Goal: Task Accomplishment & Management: Manage account settings

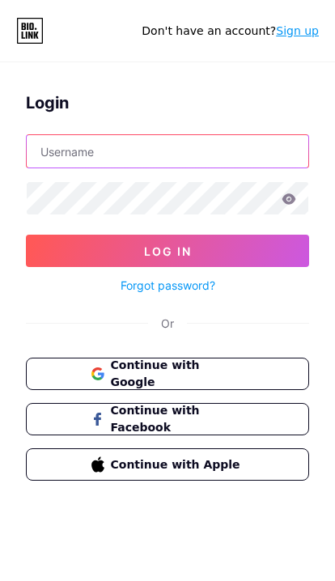
click at [181, 151] on input "text" at bounding box center [168, 151] width 282 height 32
type input "[EMAIL_ADDRESS][DOMAIN_NAME]"
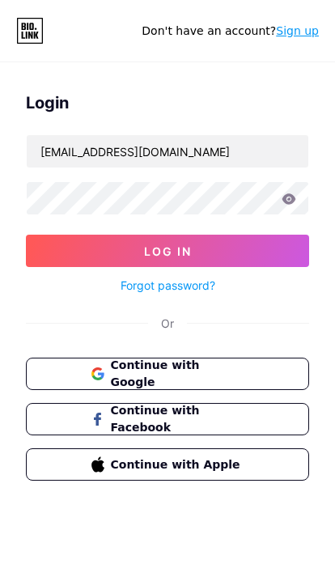
click at [168, 251] on button "Log In" at bounding box center [167, 251] width 283 height 32
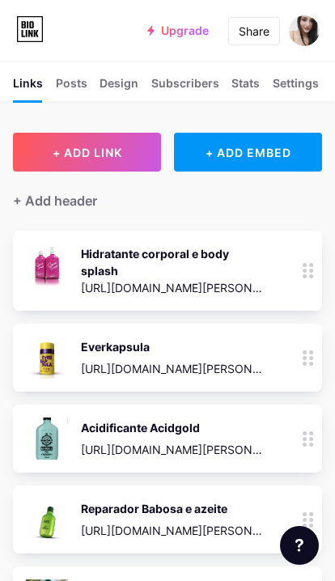
click at [94, 161] on button "+ ADD LINK" at bounding box center [87, 152] width 148 height 39
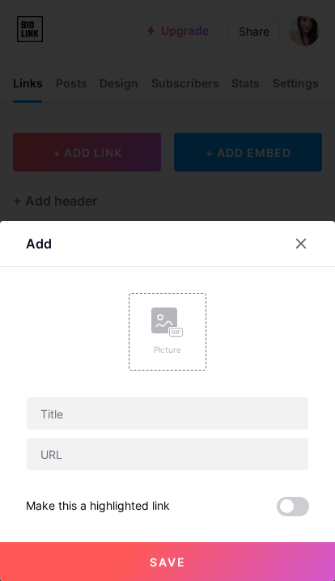
click at [174, 337] on rect at bounding box center [176, 333] width 13 height 8
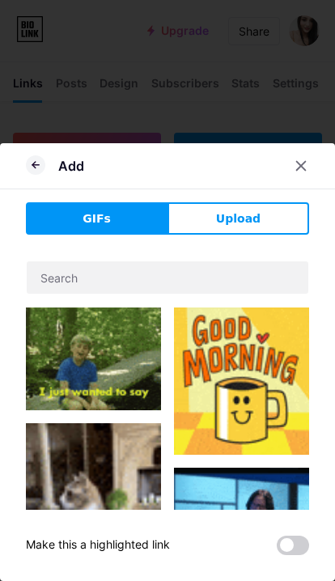
click at [254, 227] on span "Upload" at bounding box center [238, 218] width 45 height 17
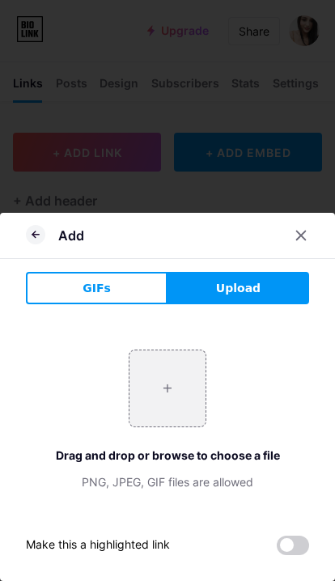
click at [254, 288] on span "Upload" at bounding box center [238, 288] width 45 height 17
click at [33, 237] on icon at bounding box center [35, 234] width 19 height 19
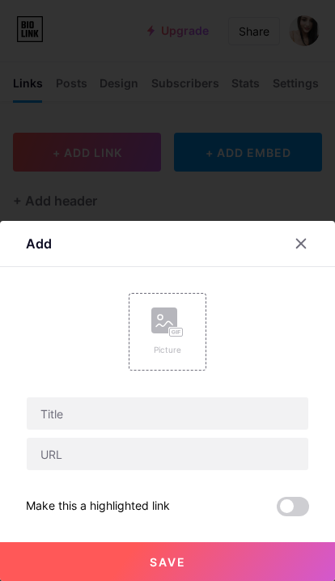
click at [169, 332] on rect at bounding box center [176, 333] width 15 height 10
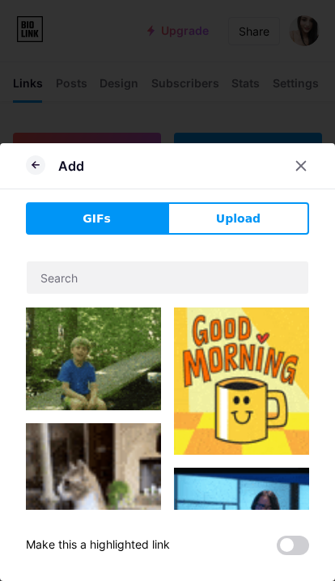
click at [248, 220] on span "Upload" at bounding box center [238, 218] width 45 height 17
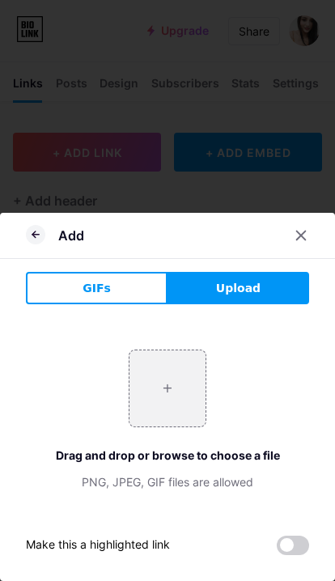
click at [167, 394] on input "file" at bounding box center [168, 389] width 76 height 76
type input "C:\fakepath\IMG_5874.jpeg"
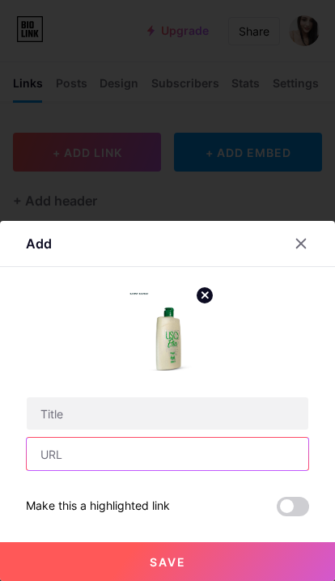
click at [184, 449] on input "text" at bounding box center [168, 454] width 282 height 32
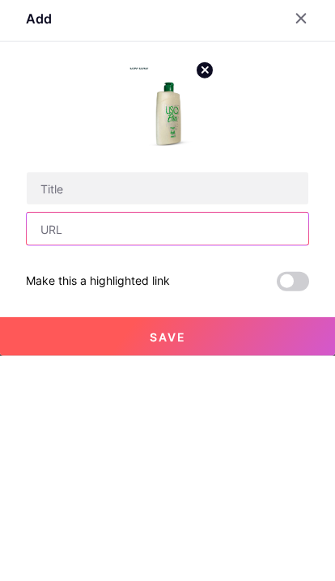
paste input "[URL][DOMAIN_NAME][PERSON_NAME]"
type input "[URL][DOMAIN_NAME][PERSON_NAME]"
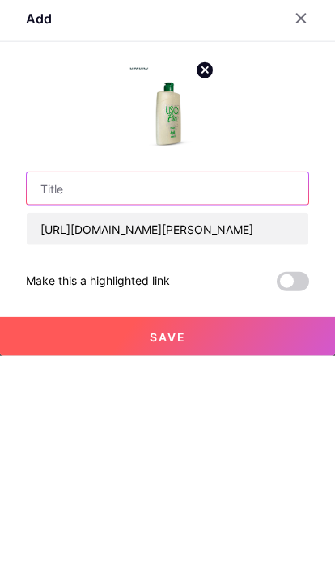
click at [125, 397] on input "text" at bounding box center [168, 413] width 282 height 32
type input "Liso ético"
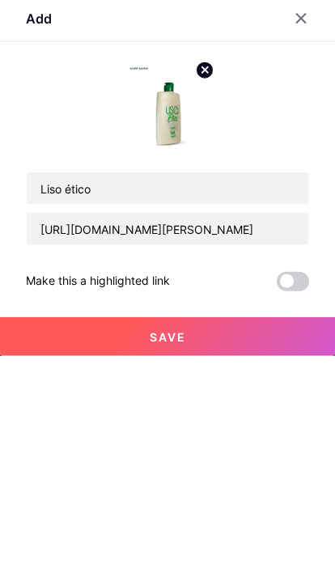
click at [220, 542] on button "Save" at bounding box center [167, 561] width 335 height 39
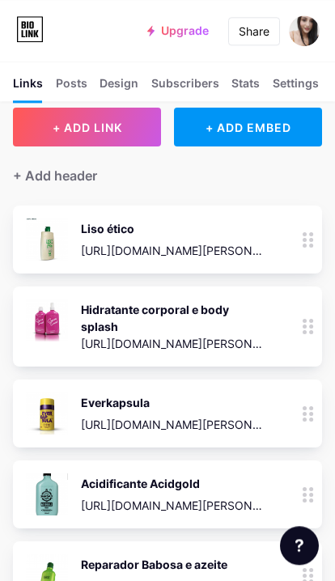
scroll to position [0, 0]
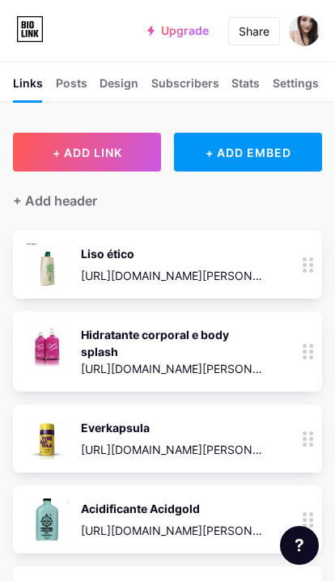
click at [95, 153] on span "+ ADD LINK" at bounding box center [88, 153] width 70 height 14
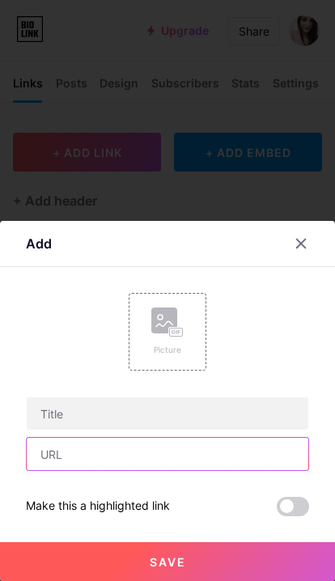
click at [151, 454] on input "text" at bounding box center [168, 454] width 282 height 32
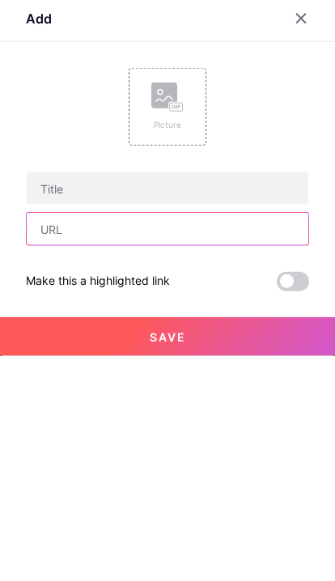
type input "N"
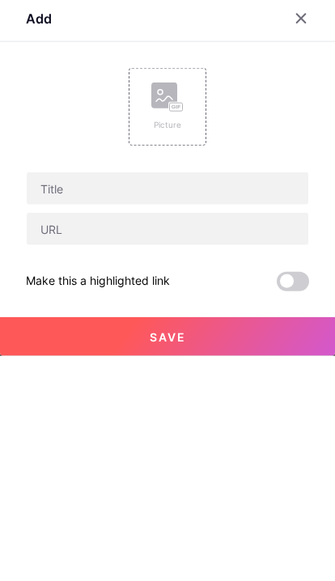
click at [296, 229] on div at bounding box center [301, 243] width 29 height 29
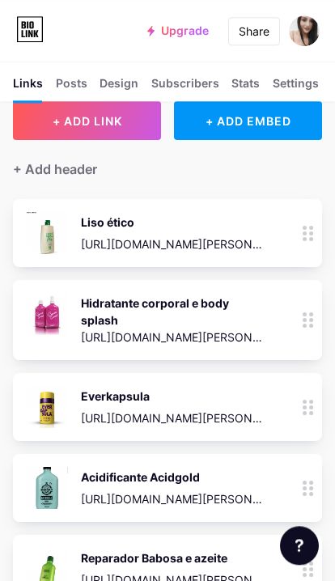
scroll to position [0, 0]
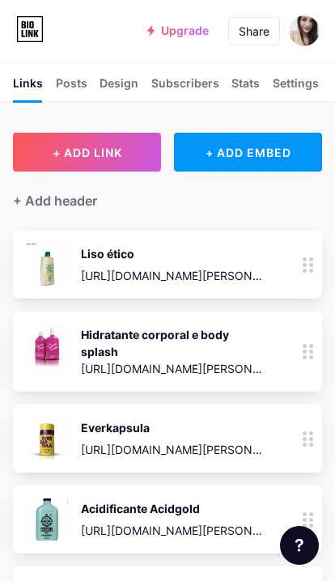
click at [96, 151] on span "+ ADD LINK" at bounding box center [88, 153] width 70 height 14
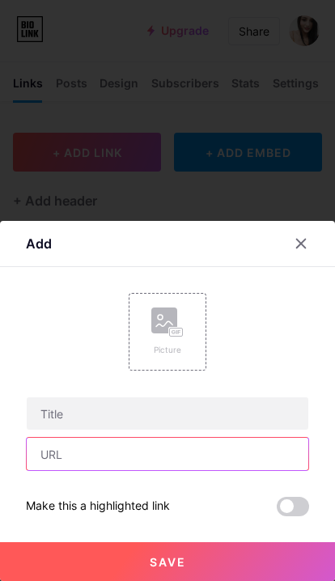
click at [137, 453] on input "text" at bounding box center [168, 454] width 282 height 32
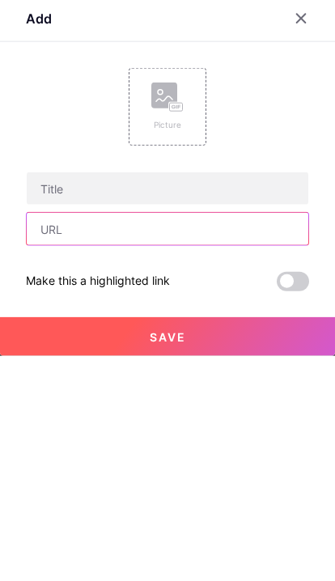
paste input "[URL][DOMAIN_NAME][PERSON_NAME]"
type input "[URL][DOMAIN_NAME][PERSON_NAME]"
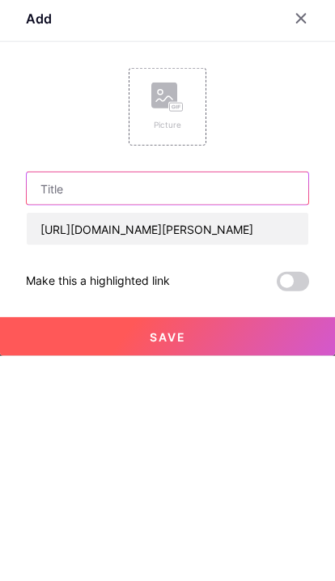
click at [104, 397] on input "text" at bounding box center [168, 413] width 282 height 32
type input "Reparador Morangold🍓"
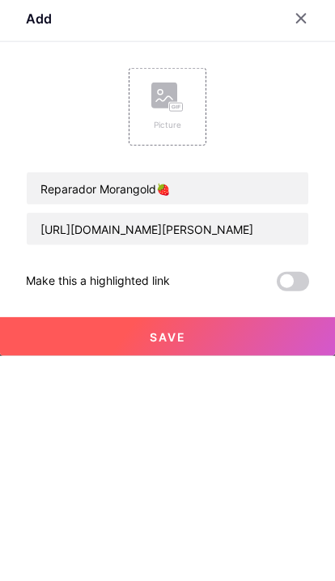
click at [177, 329] on rect at bounding box center [176, 333] width 13 height 8
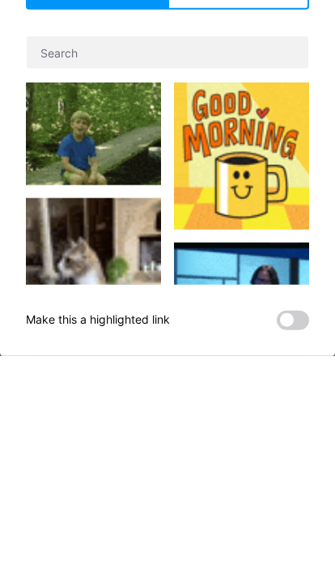
scroll to position [287, 0]
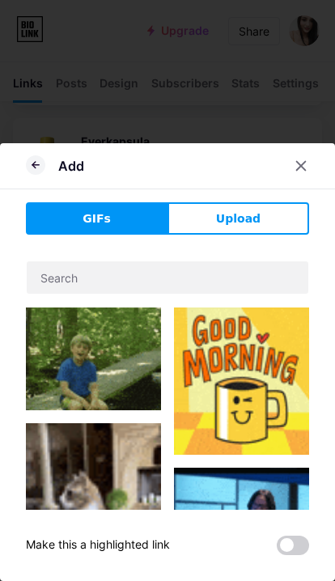
click at [251, 216] on span "Upload" at bounding box center [238, 218] width 45 height 17
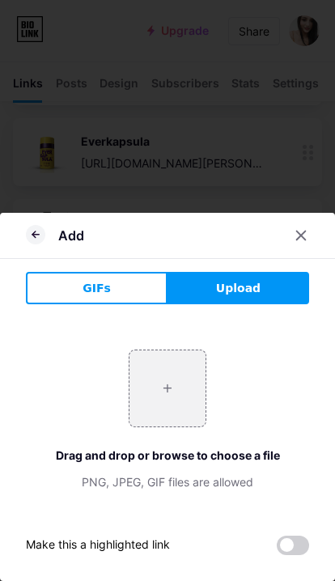
click at [170, 391] on input "file" at bounding box center [168, 389] width 76 height 76
click at [206, 359] on input "file" at bounding box center [168, 389] width 76 height 76
click at [158, 385] on input "file" at bounding box center [168, 389] width 76 height 76
type input "C:\fakepath\IMG_5875.jpeg"
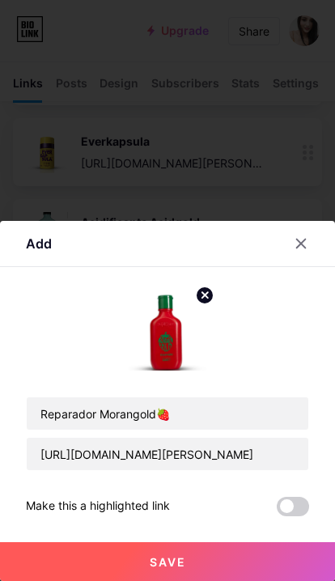
click at [217, 562] on button "Save" at bounding box center [167, 561] width 335 height 39
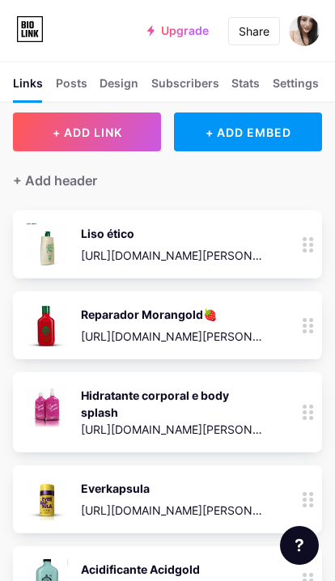
scroll to position [0, 0]
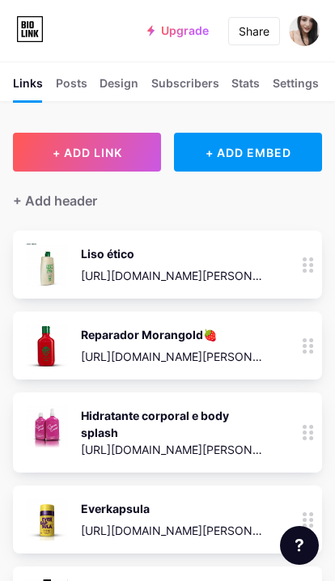
click at [108, 148] on span "+ ADD LINK" at bounding box center [88, 153] width 70 height 14
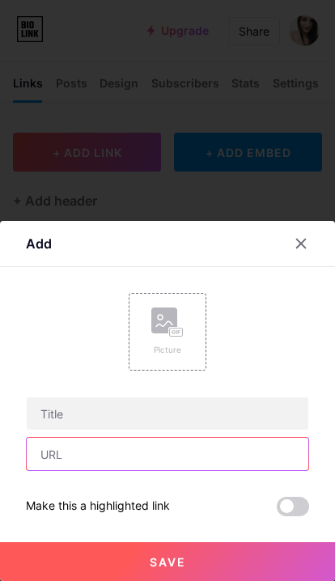
click at [165, 457] on input "text" at bounding box center [168, 454] width 282 height 32
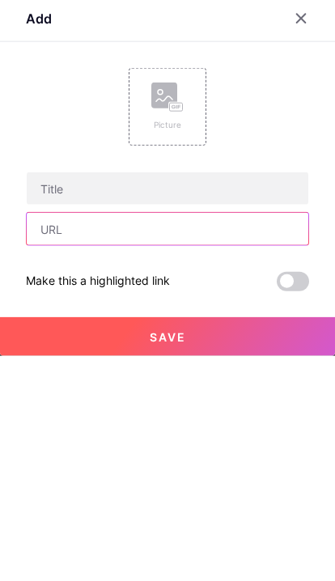
click at [99, 438] on input "text" at bounding box center [168, 454] width 282 height 32
paste input "[URL][DOMAIN_NAME][PERSON_NAME]"
type input "[URL][DOMAIN_NAME][PERSON_NAME]"
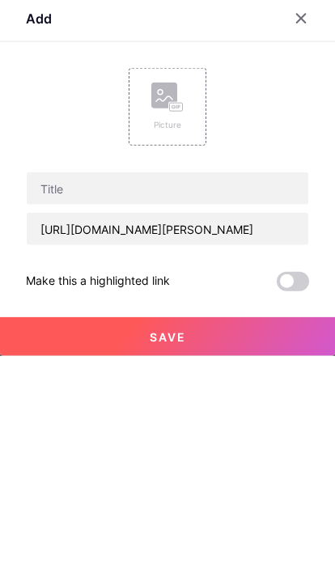
click at [270, 293] on div "[URL][DOMAIN_NAME][PERSON_NAME] Picture" at bounding box center [167, 382] width 283 height 178
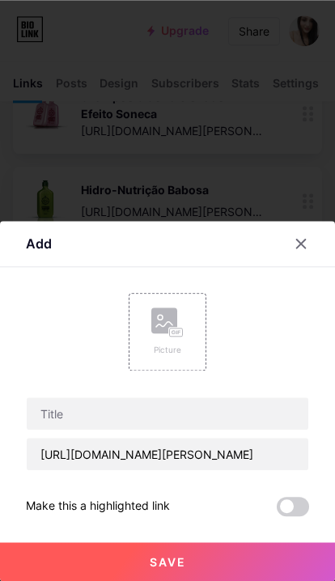
scroll to position [736, 0]
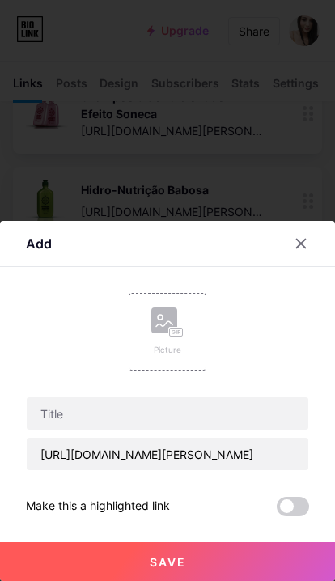
click at [162, 331] on rect at bounding box center [164, 321] width 26 height 26
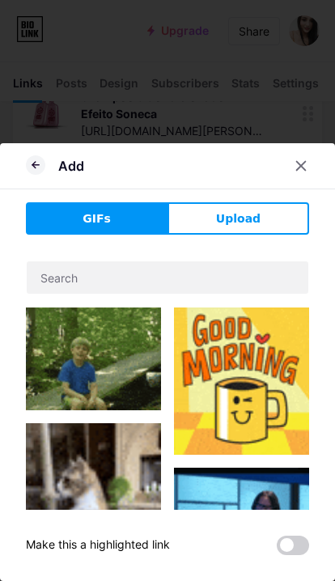
click at [253, 230] on button "Upload" at bounding box center [239, 218] width 142 height 32
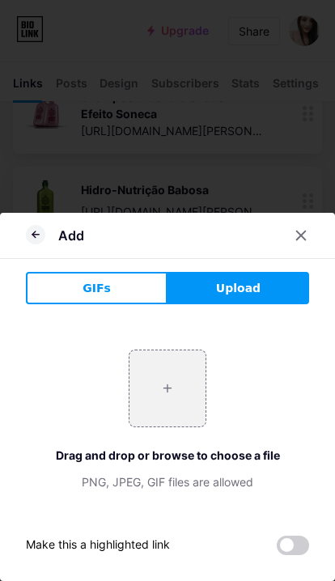
click at [167, 395] on input "file" at bounding box center [168, 389] width 76 height 76
type input "C:\fakepath\IMG_5876.jpeg"
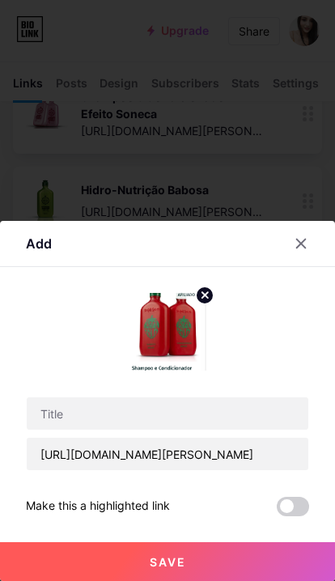
click at [224, 559] on button "Save" at bounding box center [167, 561] width 335 height 39
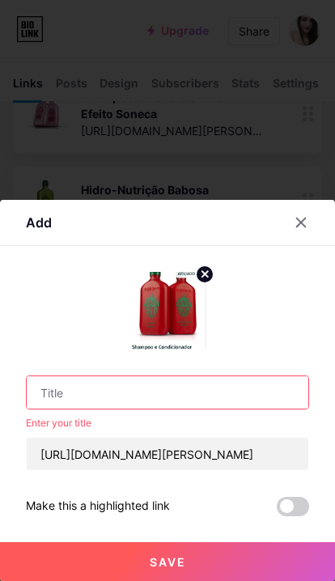
click at [159, 389] on input "text" at bounding box center [168, 392] width 282 height 32
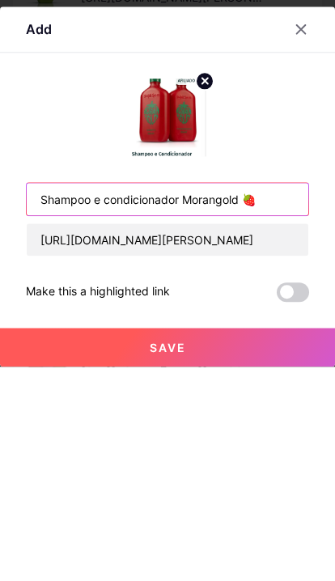
type input "Shampoo e condicionador Morangold 🍓"
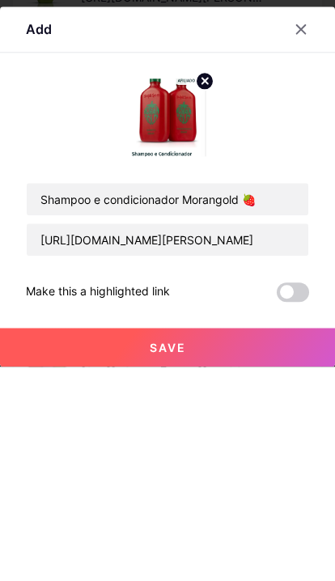
scroll to position [950, 0]
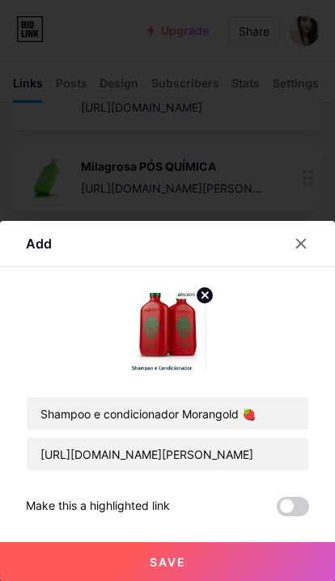
click at [204, 567] on button "Save" at bounding box center [167, 561] width 335 height 39
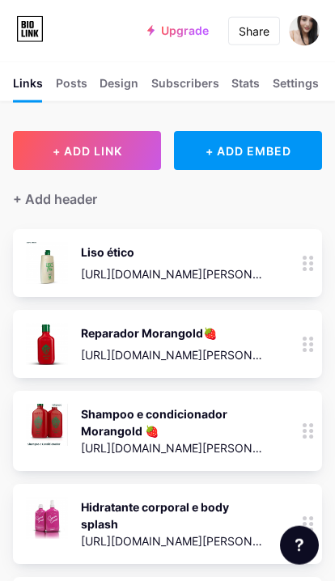
scroll to position [0, 0]
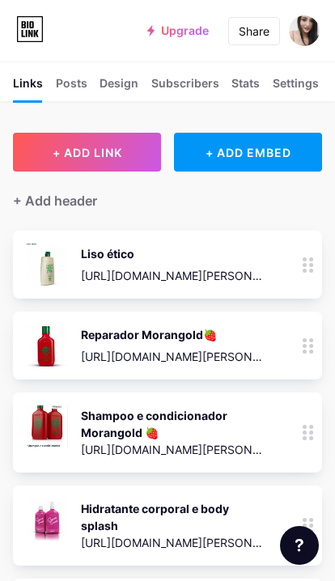
click at [97, 147] on span "+ ADD LINK" at bounding box center [88, 153] width 70 height 14
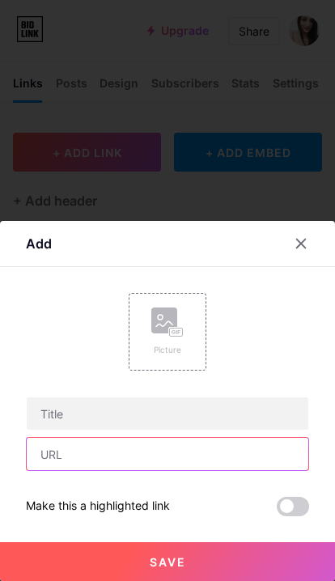
click at [159, 456] on input "text" at bounding box center [168, 454] width 282 height 32
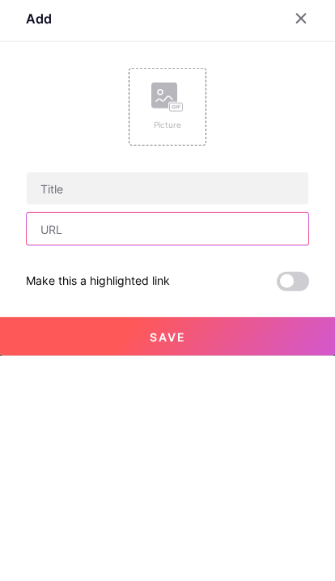
paste input "[URL][DOMAIN_NAME][PERSON_NAME]"
type input "[URL][DOMAIN_NAME][PERSON_NAME]"
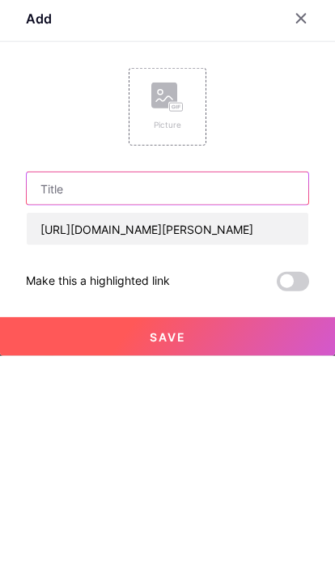
click at [106, 397] on input "text" at bounding box center [168, 413] width 282 height 32
type input "Máscara Morangold 🍓"
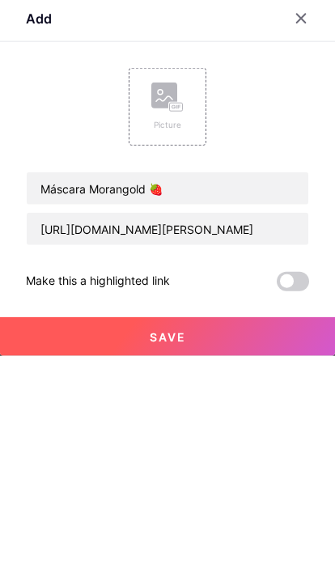
click at [172, 308] on div "Picture" at bounding box center [167, 332] width 32 height 49
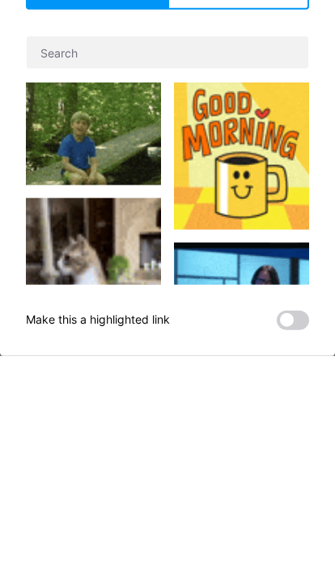
scroll to position [287, 0]
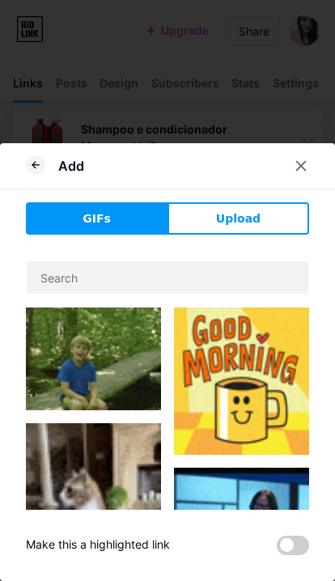
click at [33, 164] on icon at bounding box center [33, 165] width 3 height 6
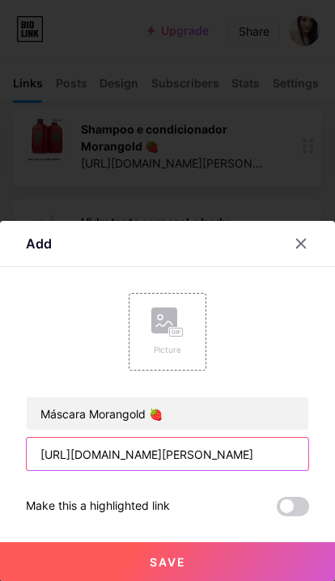
click at [290, 457] on input "[URL][DOMAIN_NAME][PERSON_NAME]" at bounding box center [168, 454] width 282 height 32
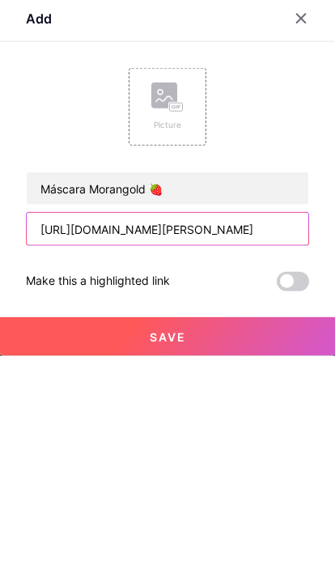
type input "[URL][PERSON_NAME]"
paste input "[URL][DOMAIN_NAME][PERSON_NAME]"
type input "[URL][DOMAIN_NAME][PERSON_NAME]"
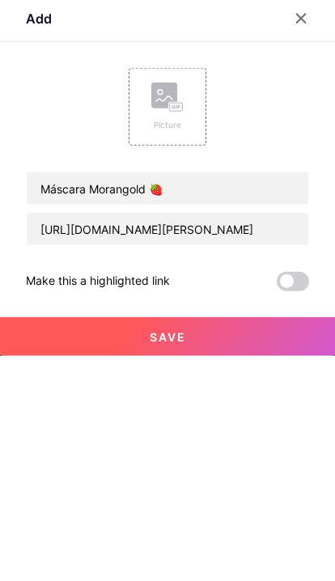
click at [167, 308] on rect at bounding box center [164, 321] width 26 height 26
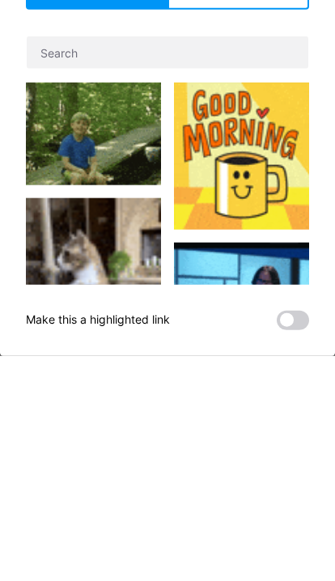
scroll to position [563, 0]
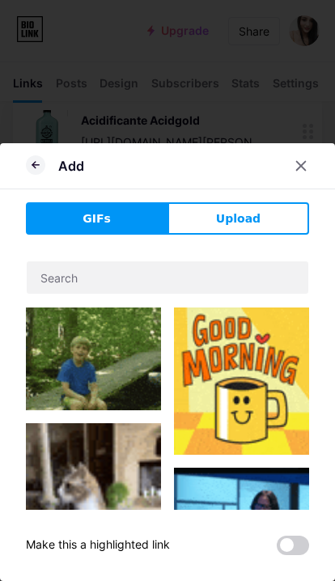
click at [243, 219] on span "Upload" at bounding box center [238, 218] width 45 height 17
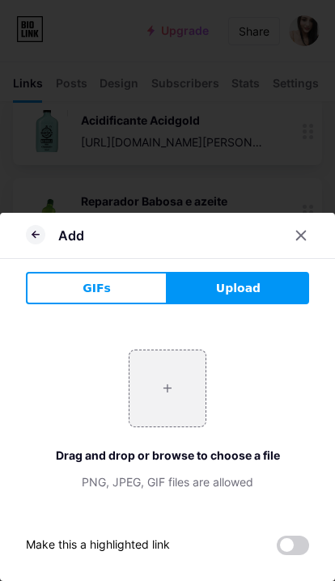
click at [168, 391] on input "file" at bounding box center [168, 389] width 76 height 76
type input "C:\fakepath\IMG_5877.jpeg"
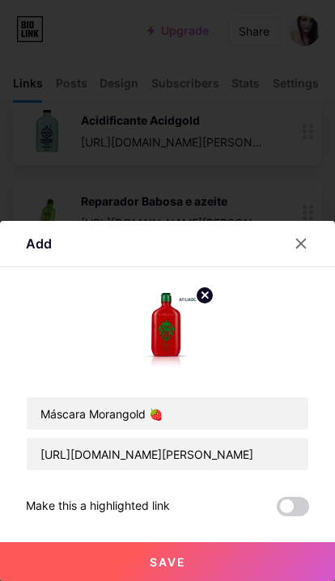
click at [219, 565] on button "Save" at bounding box center [167, 561] width 335 height 39
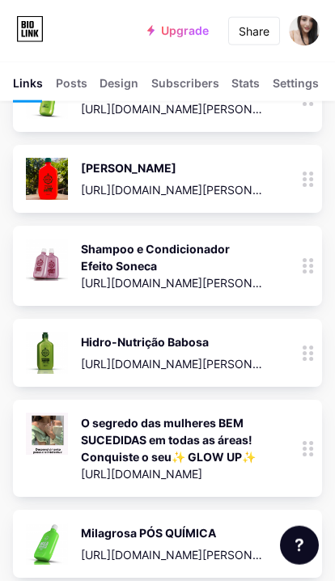
scroll to position [759, 0]
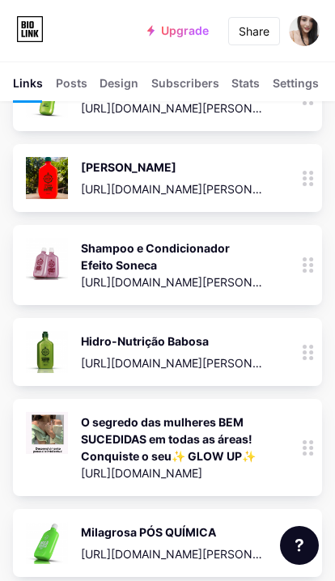
click at [253, 34] on div "Share" at bounding box center [254, 31] width 31 height 17
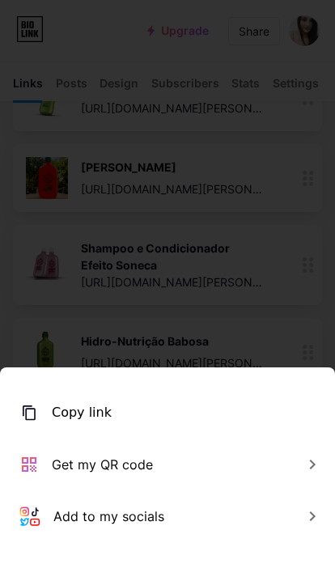
click at [93, 415] on div "Copy link" at bounding box center [82, 412] width 60 height 19
click at [235, 223] on div at bounding box center [167, 290] width 335 height 581
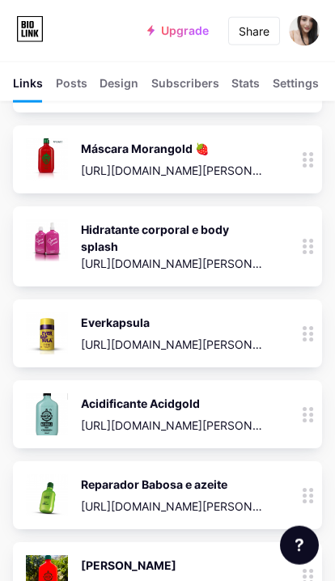
scroll to position [361, 0]
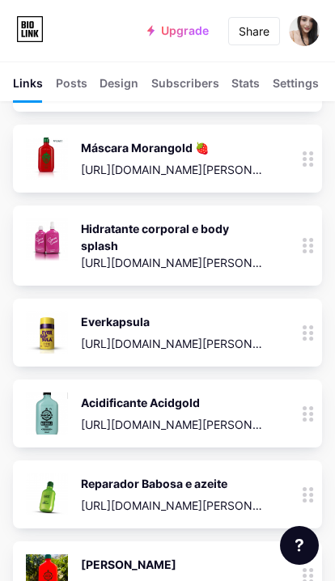
click at [236, 417] on div "[URL][DOMAIN_NAME][PERSON_NAME]" at bounding box center [172, 424] width 183 height 17
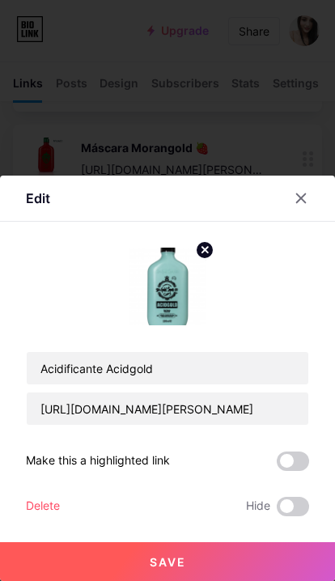
click at [208, 250] on circle at bounding box center [205, 250] width 18 height 18
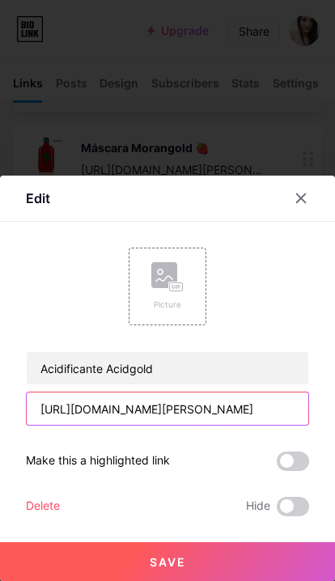
click at [277, 409] on input "[URL][DOMAIN_NAME][PERSON_NAME]" at bounding box center [168, 409] width 282 height 32
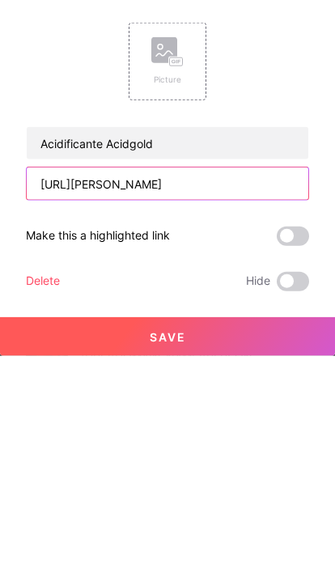
type input "[URL][DOMAIN_NAME][PERSON_NAME]"
paste input "[URL][DOMAIN_NAME][PERSON_NAME]"
type input "[URL][DOMAIN_NAME][PERSON_NAME]"
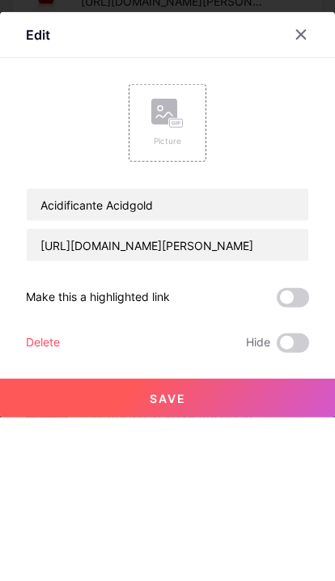
click at [162, 262] on div "Picture" at bounding box center [167, 286] width 32 height 49
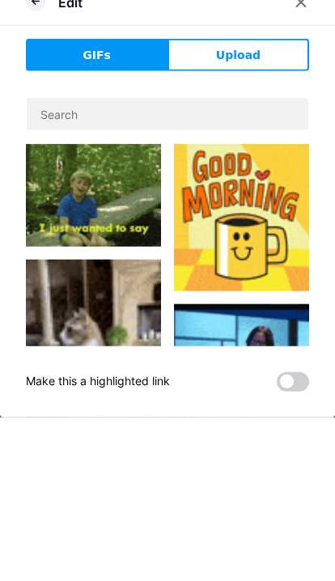
scroll to position [530, 0]
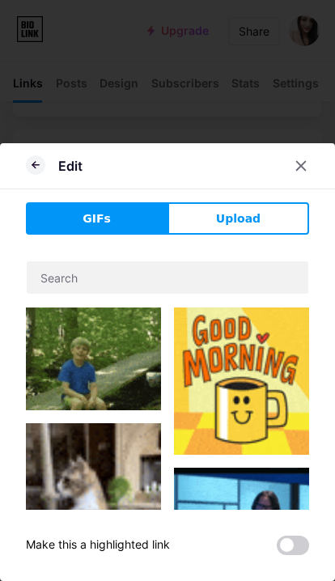
click at [242, 225] on span "Upload" at bounding box center [238, 218] width 45 height 17
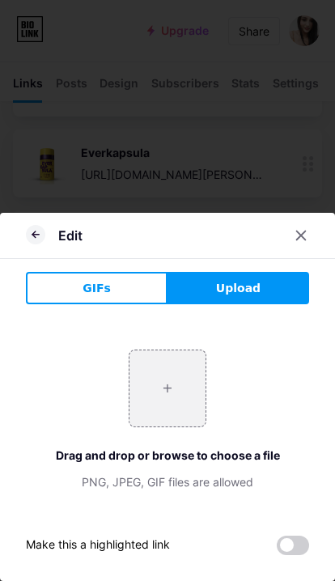
click at [257, 291] on span "Upload" at bounding box center [238, 288] width 45 height 17
click at [171, 385] on input "file" at bounding box center [168, 389] width 76 height 76
type input "C:\fakepath\IMG_5878.jpeg"
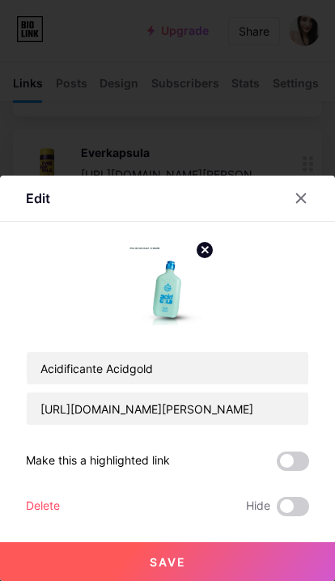
click at [210, 562] on button "Save" at bounding box center [167, 561] width 335 height 39
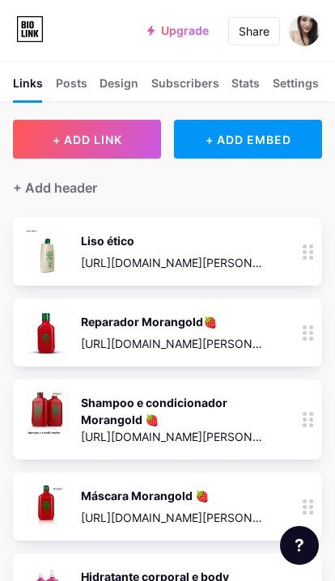
scroll to position [0, 0]
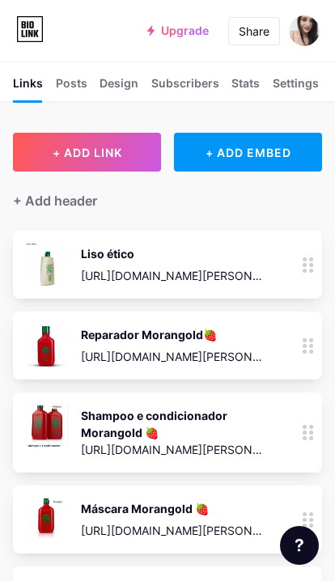
click at [96, 151] on span "+ ADD LINK" at bounding box center [88, 153] width 70 height 14
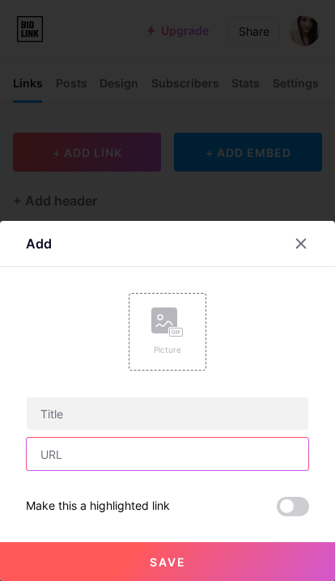
click at [122, 457] on input "text" at bounding box center [168, 454] width 282 height 32
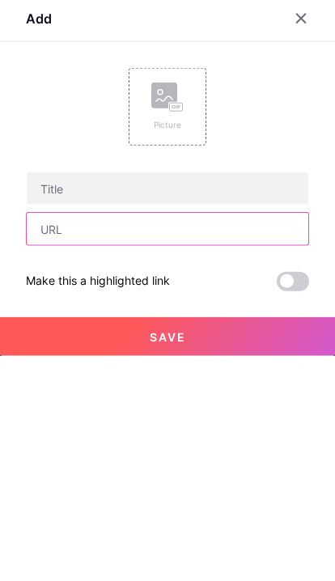
paste input "[URL][DOMAIN_NAME][PERSON_NAME]"
type input "[URL][DOMAIN_NAME][PERSON_NAME]"
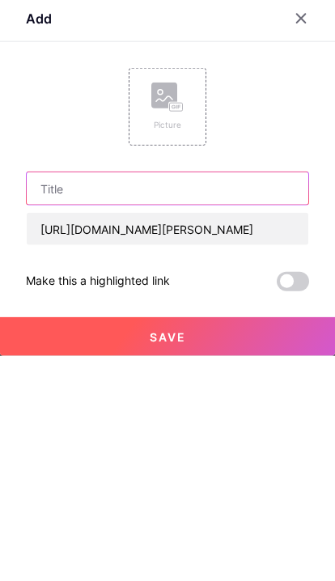
click at [135, 397] on input "text" at bounding box center [168, 413] width 282 height 32
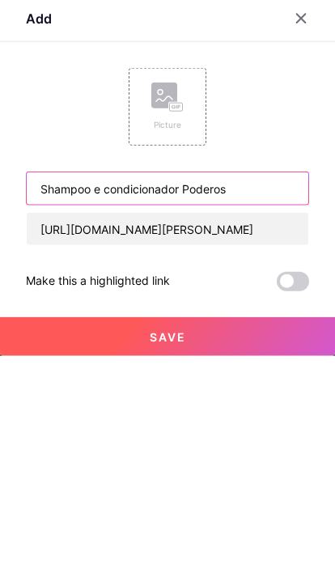
type input "Shampoo e condicionador Poderoso"
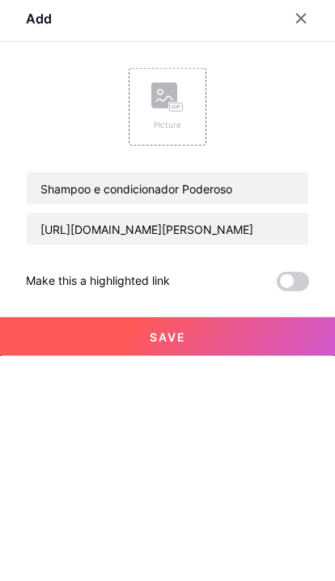
click at [181, 308] on div "Picture" at bounding box center [167, 332] width 32 height 49
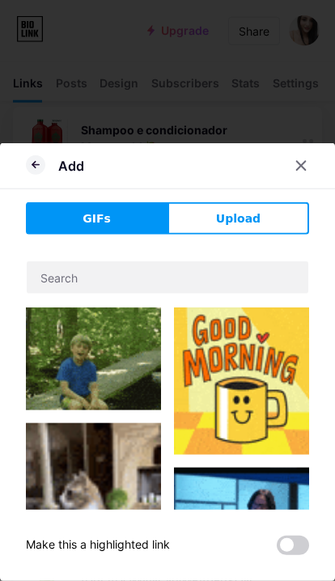
scroll to position [287, 0]
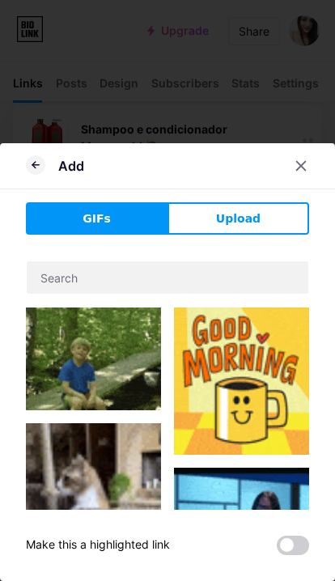
click at [251, 223] on span "Upload" at bounding box center [238, 218] width 45 height 17
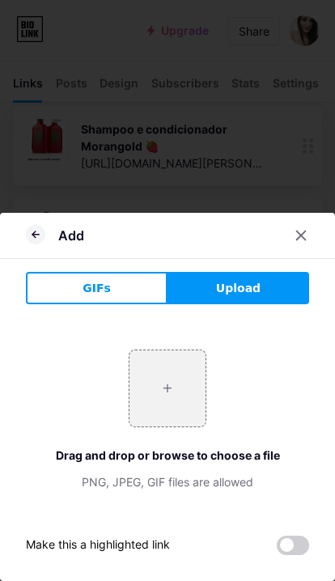
click at [168, 380] on input "file" at bounding box center [168, 389] width 76 height 76
click at [173, 398] on input "file" at bounding box center [168, 389] width 76 height 76
click at [156, 385] on input "file" at bounding box center [168, 389] width 76 height 76
type input "C:\fakepath\IMG_5879.jpeg"
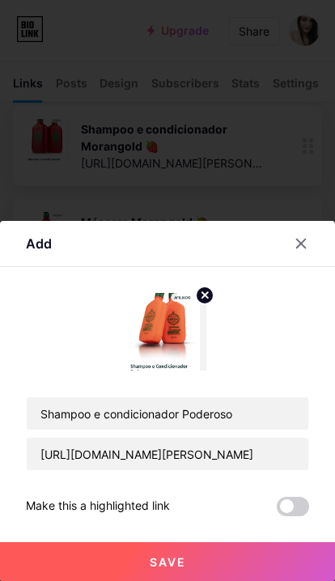
click at [198, 564] on button "Save" at bounding box center [167, 561] width 335 height 39
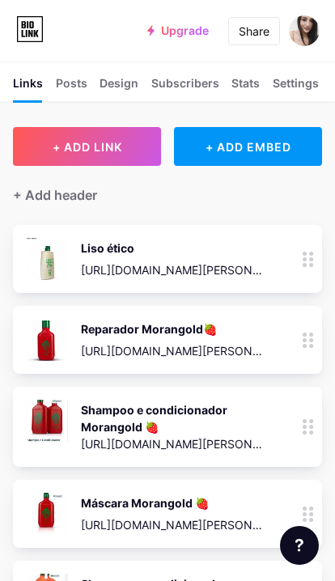
scroll to position [0, 0]
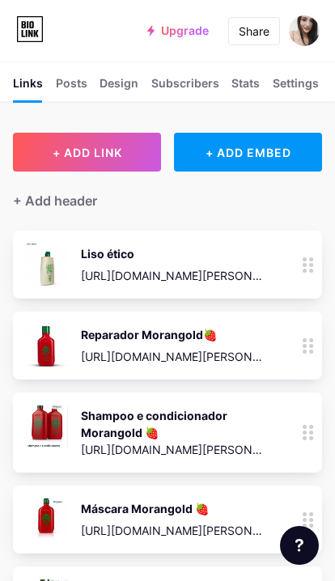
click at [88, 159] on span "+ ADD LINK" at bounding box center [88, 153] width 70 height 14
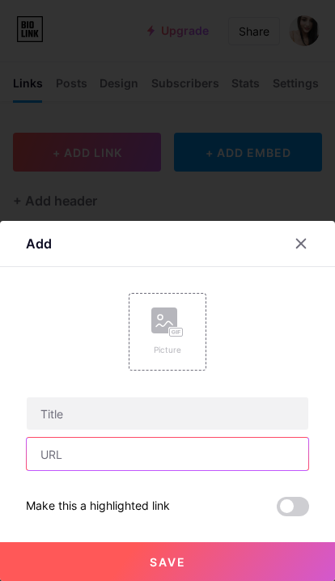
click at [118, 456] on input "text" at bounding box center [168, 454] width 282 height 32
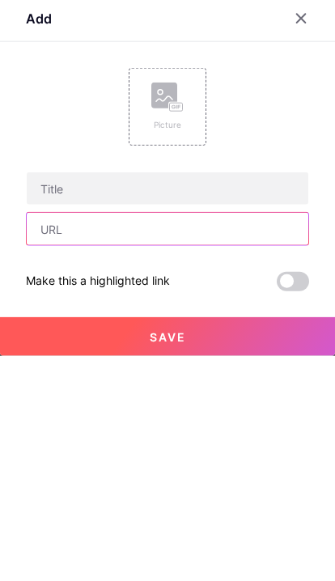
paste input "[URL][DOMAIN_NAME][PERSON_NAME]"
type input "[URL][DOMAIN_NAME][PERSON_NAME]"
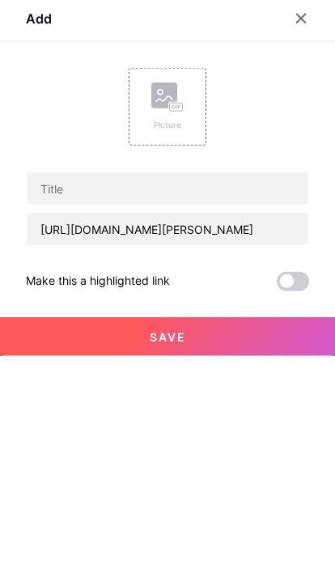
click at [159, 308] on div "Picture" at bounding box center [167, 332] width 32 height 49
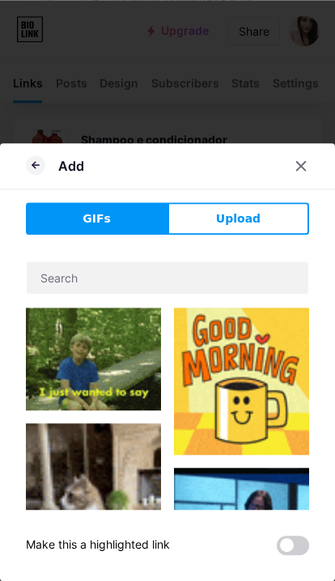
click at [261, 227] on button "Upload" at bounding box center [239, 218] width 142 height 32
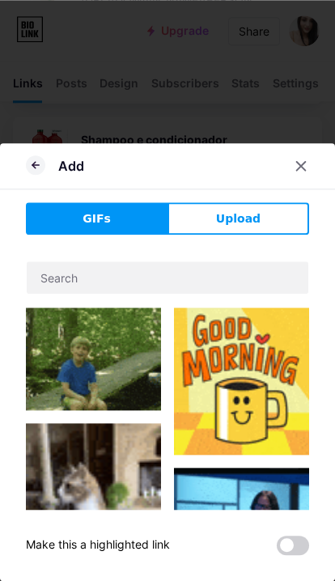
scroll to position [276, 0]
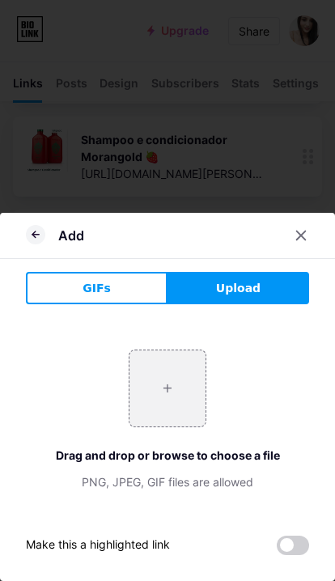
click at [170, 397] on input "file" at bounding box center [168, 389] width 76 height 76
type input "C:\fakepath\IMG_5880.jpeg"
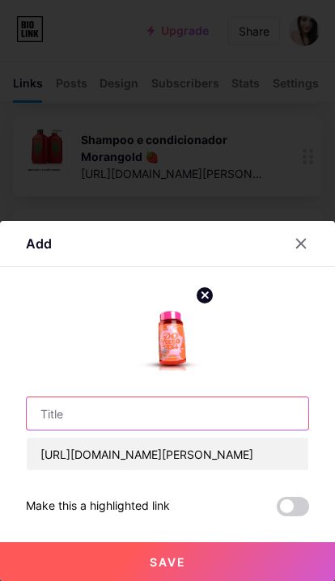
click at [143, 416] on input "text" at bounding box center [168, 413] width 282 height 32
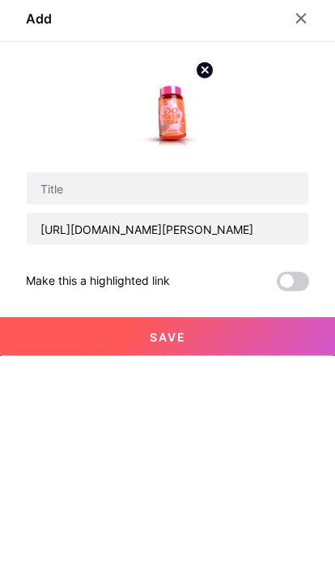
scroll to position [783, 0]
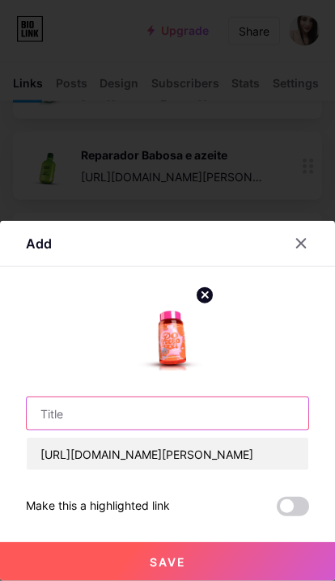
click at [108, 419] on input "text" at bounding box center [168, 413] width 282 height 32
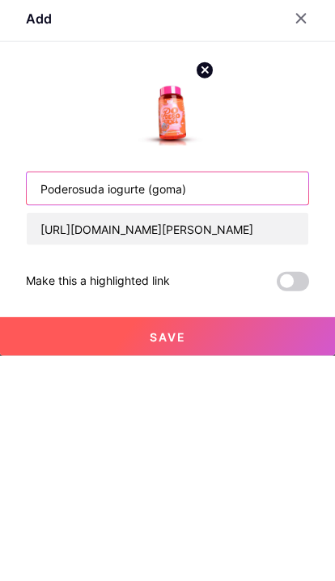
type input "Poderosuda iogurte (goma)"
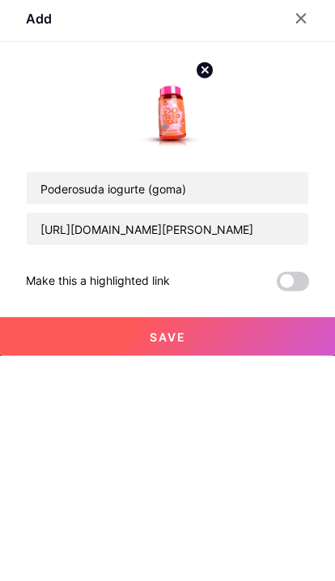
click at [193, 542] on button "Save" at bounding box center [167, 561] width 335 height 39
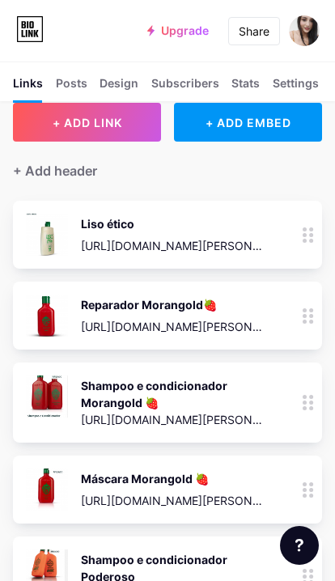
scroll to position [0, 0]
